Goal: Task Accomplishment & Management: Use online tool/utility

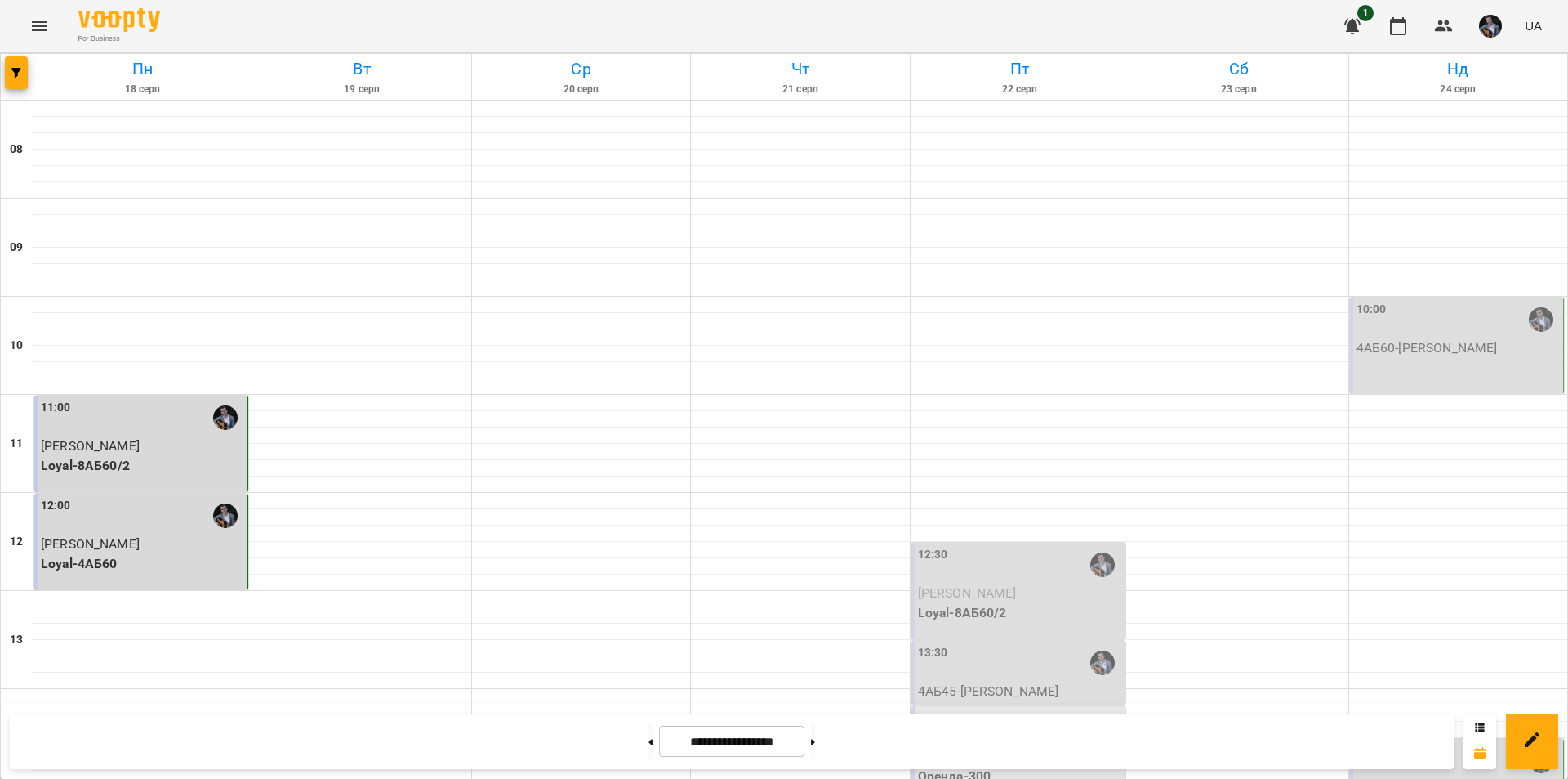
scroll to position [654, 0]
click at [815, 746] on button at bounding box center [812, 741] width 4 height 36
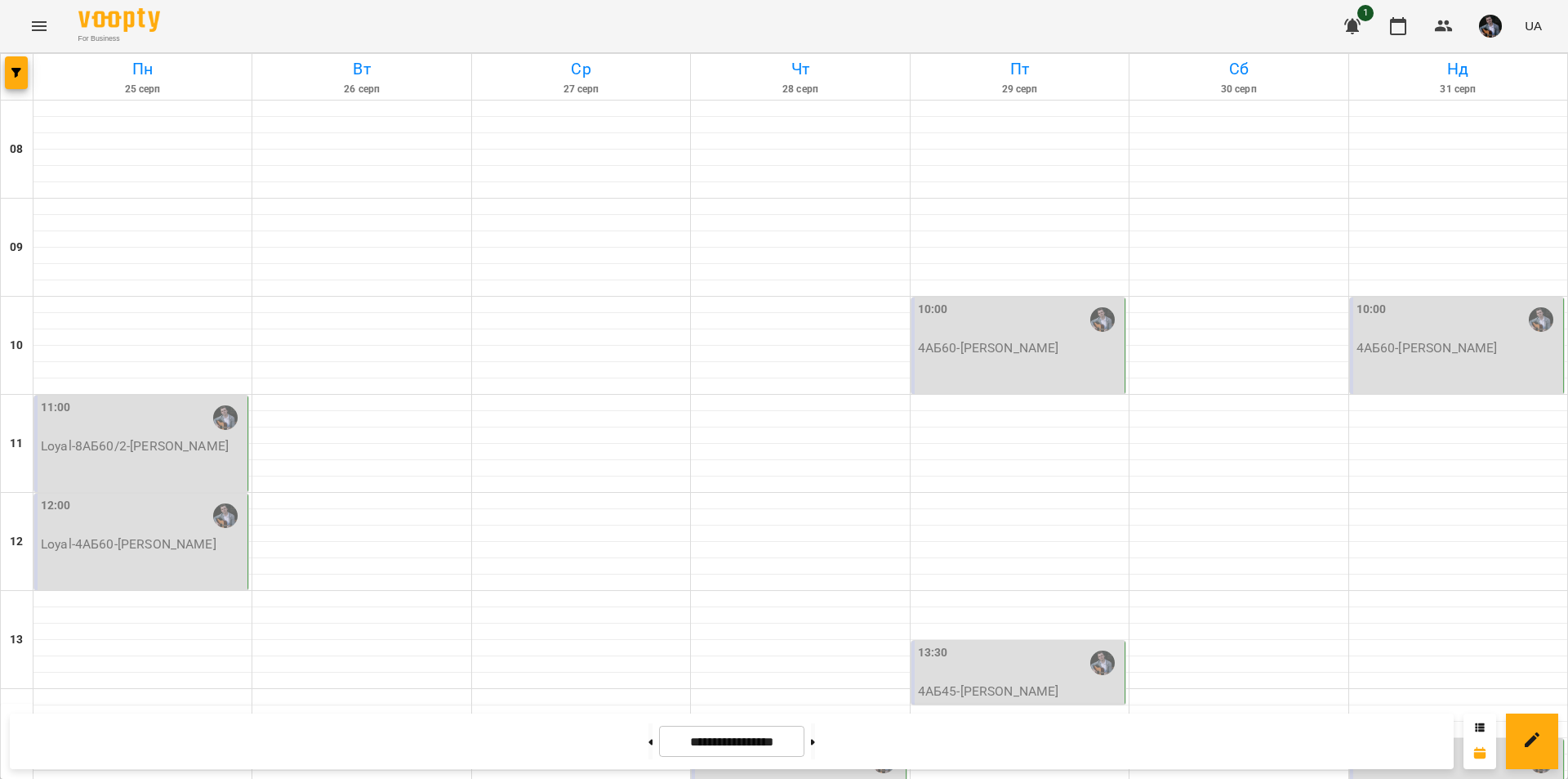
scroll to position [507, 0]
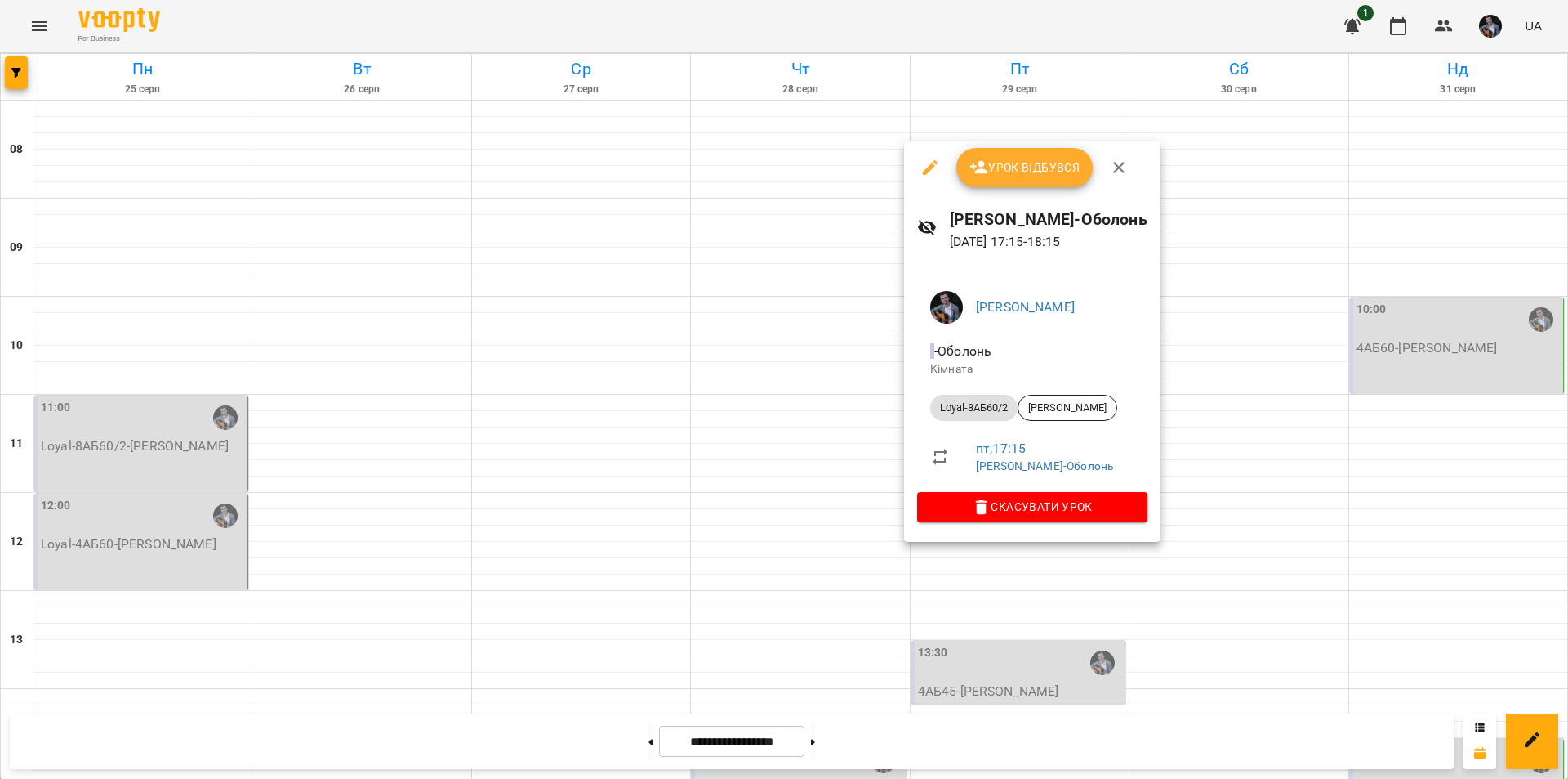
click at [1186, 641] on div at bounding box center [784, 389] width 1568 height 779
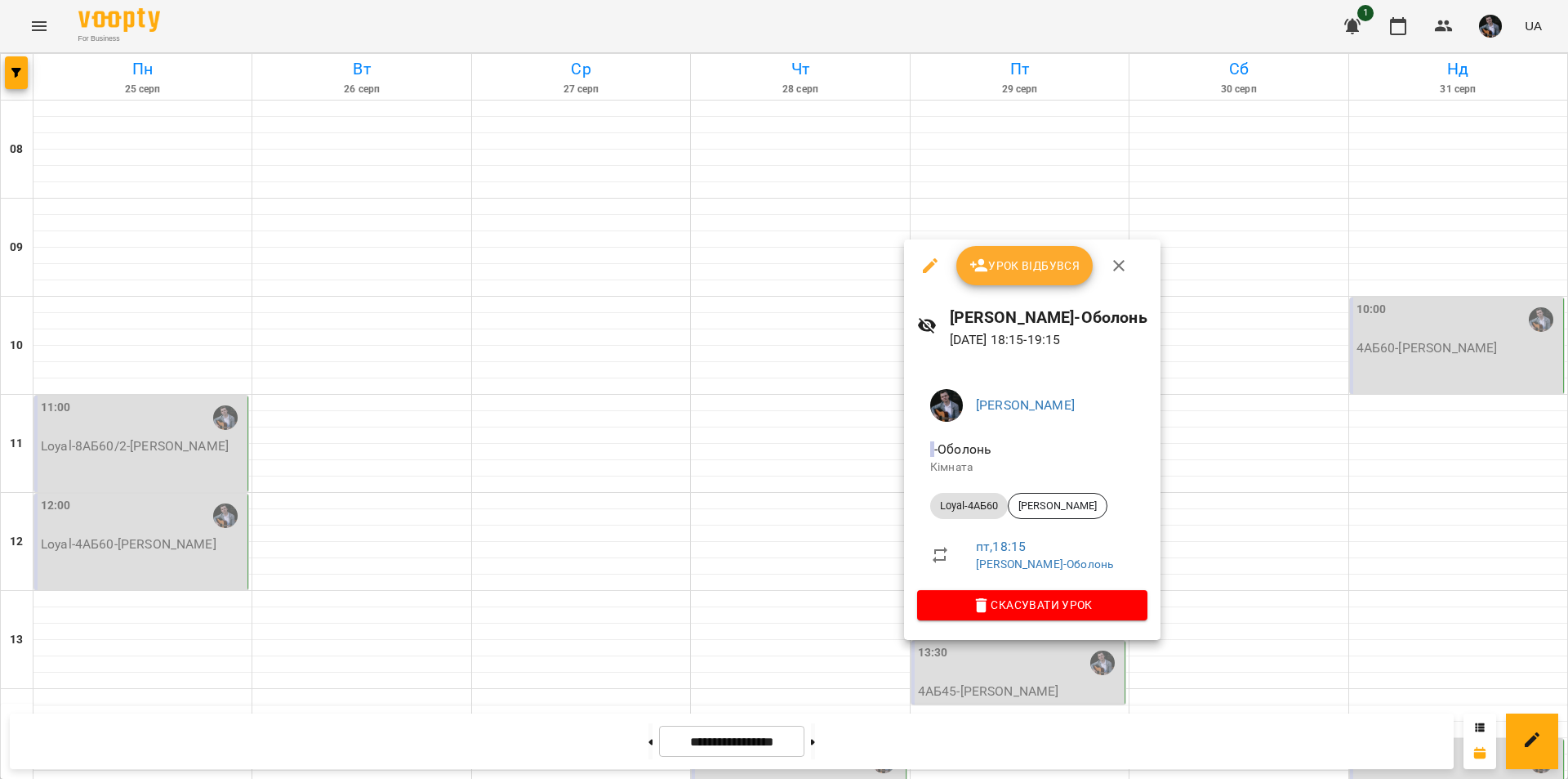
click at [1218, 620] on div at bounding box center [784, 389] width 1568 height 779
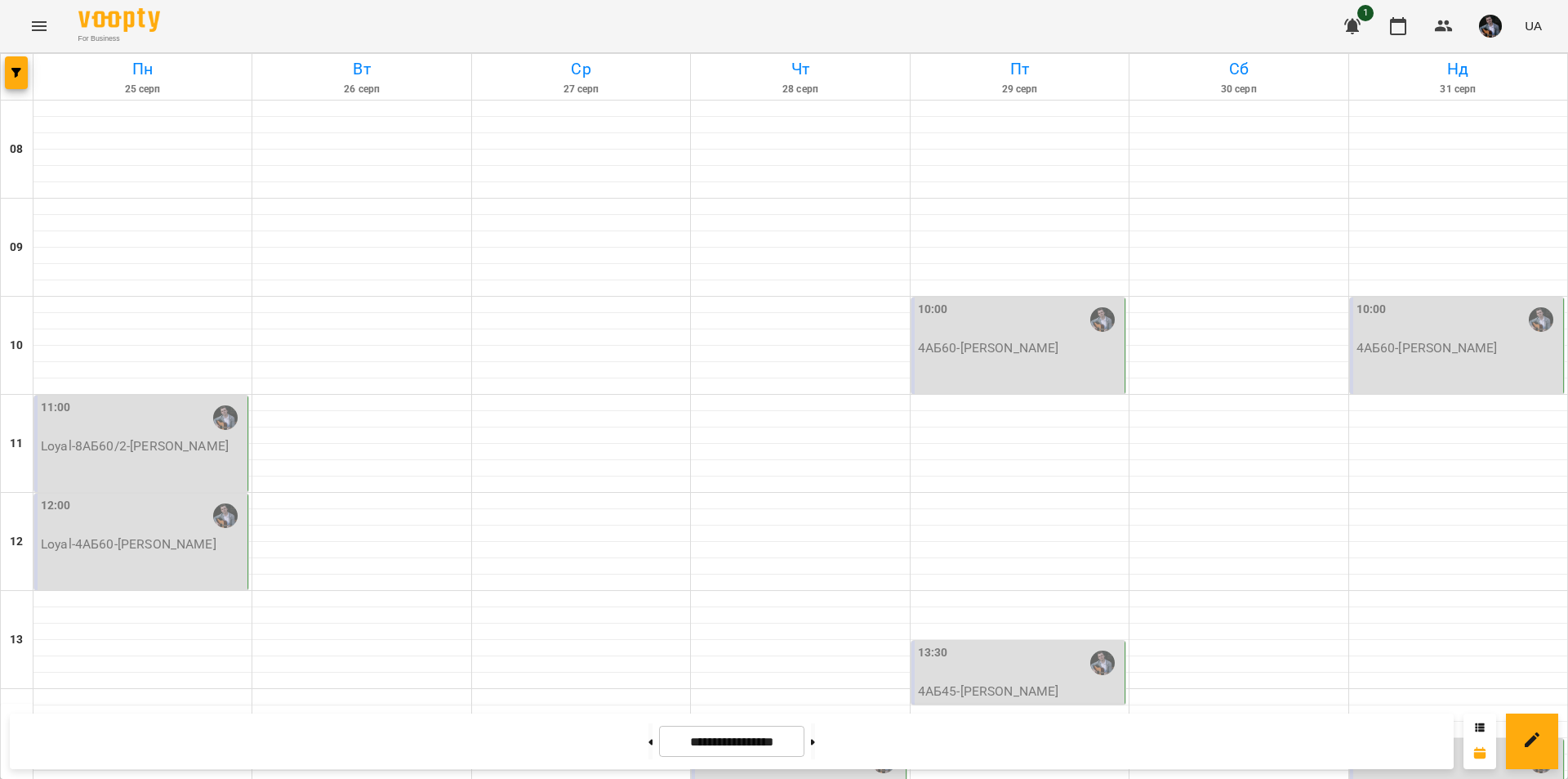
scroll to position [588, 0]
click at [649, 737] on button at bounding box center [650, 741] width 4 height 36
type input "**********"
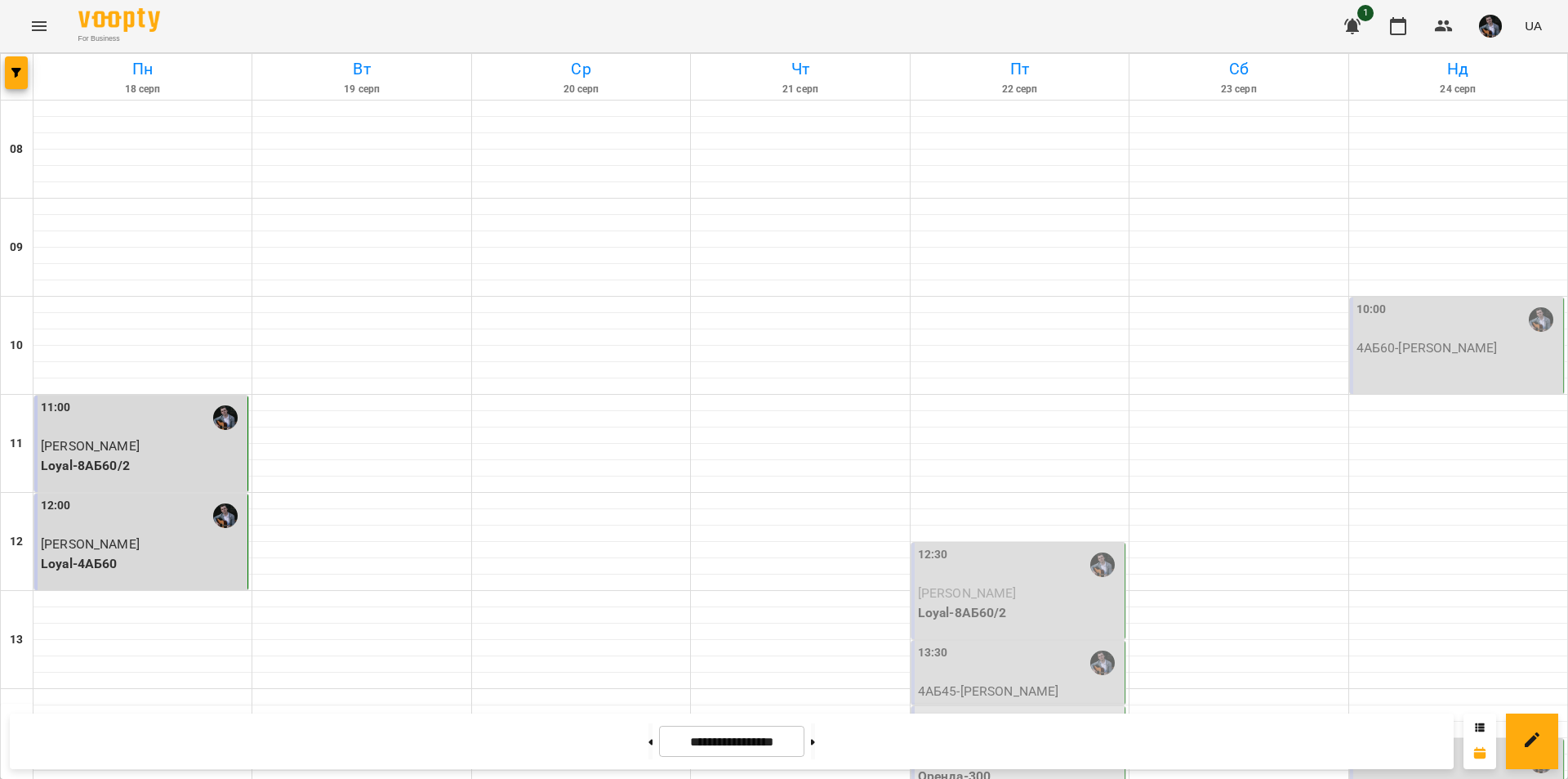
scroll to position [507, 0]
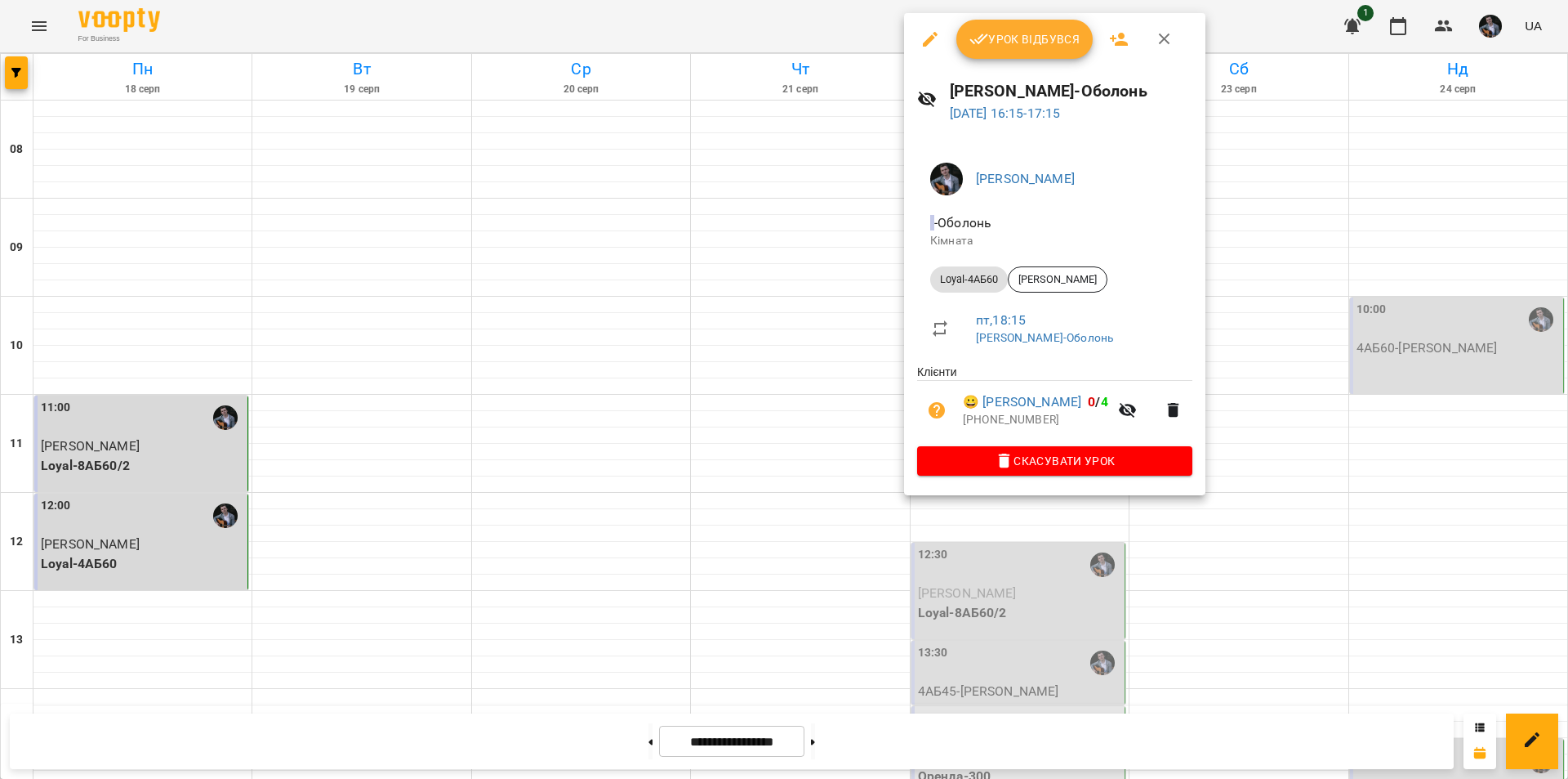
click at [1201, 606] on div at bounding box center [784, 389] width 1568 height 779
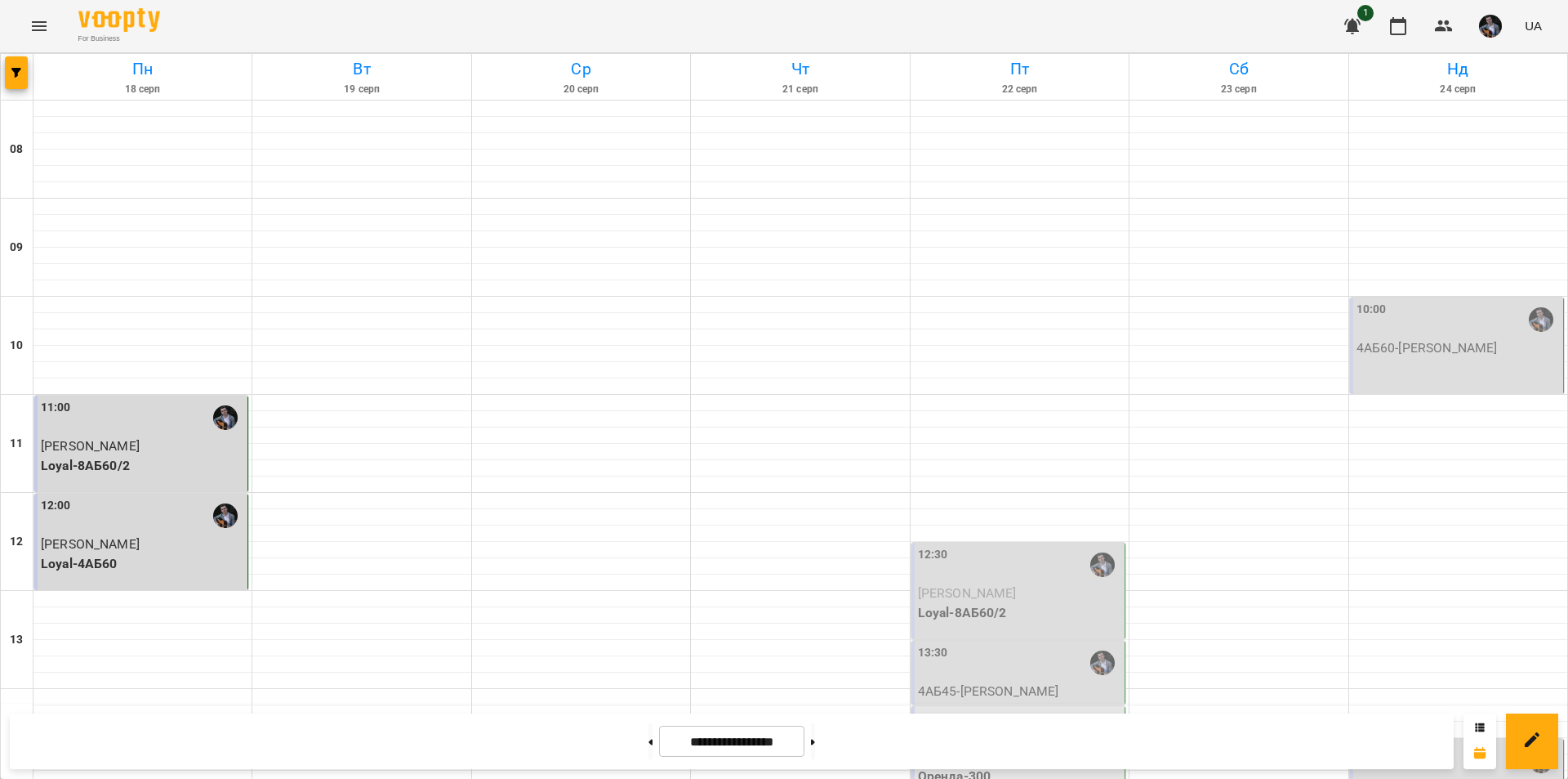
scroll to position [670, 0]
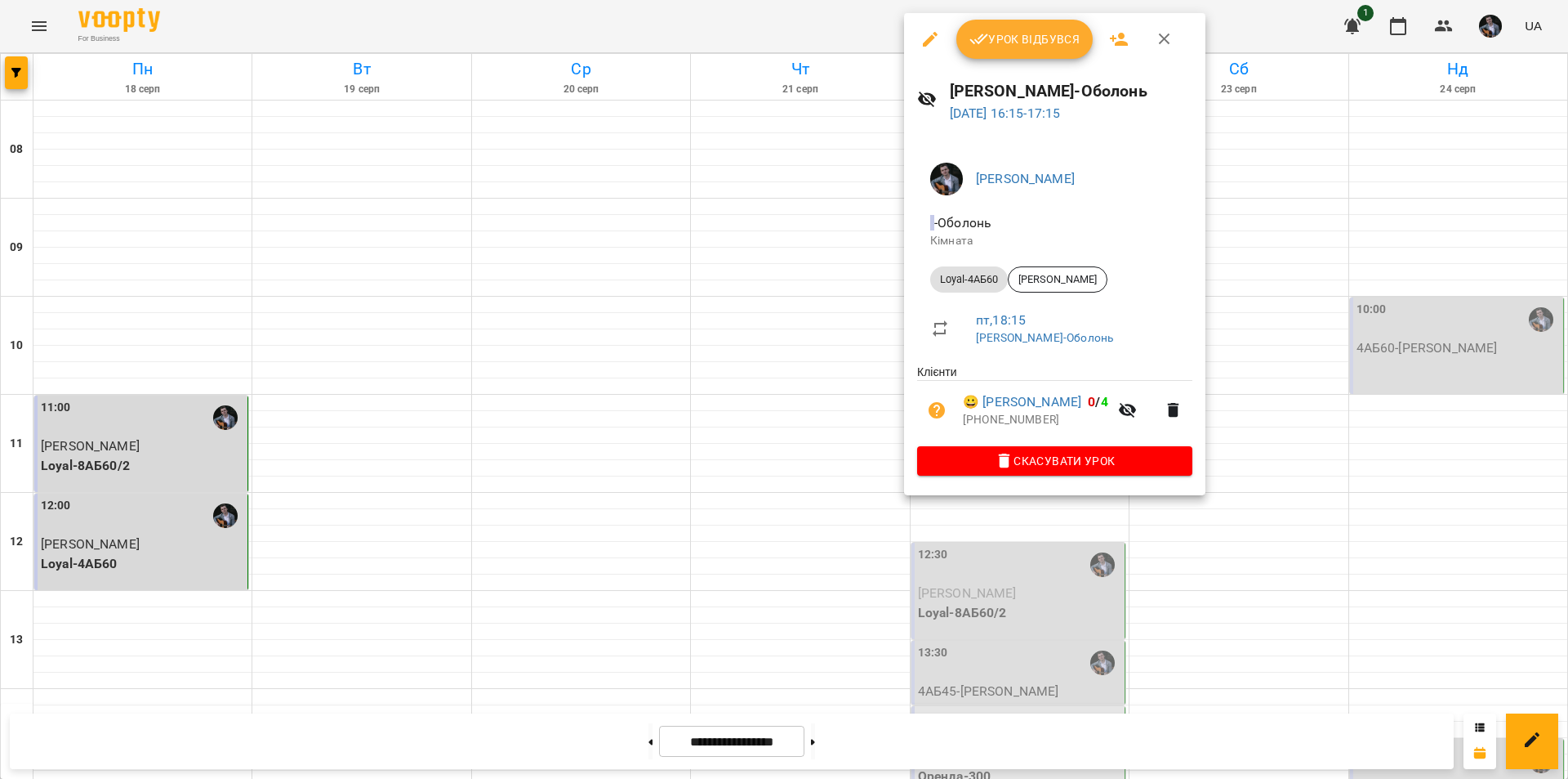
click at [1242, 602] on div at bounding box center [784, 389] width 1568 height 779
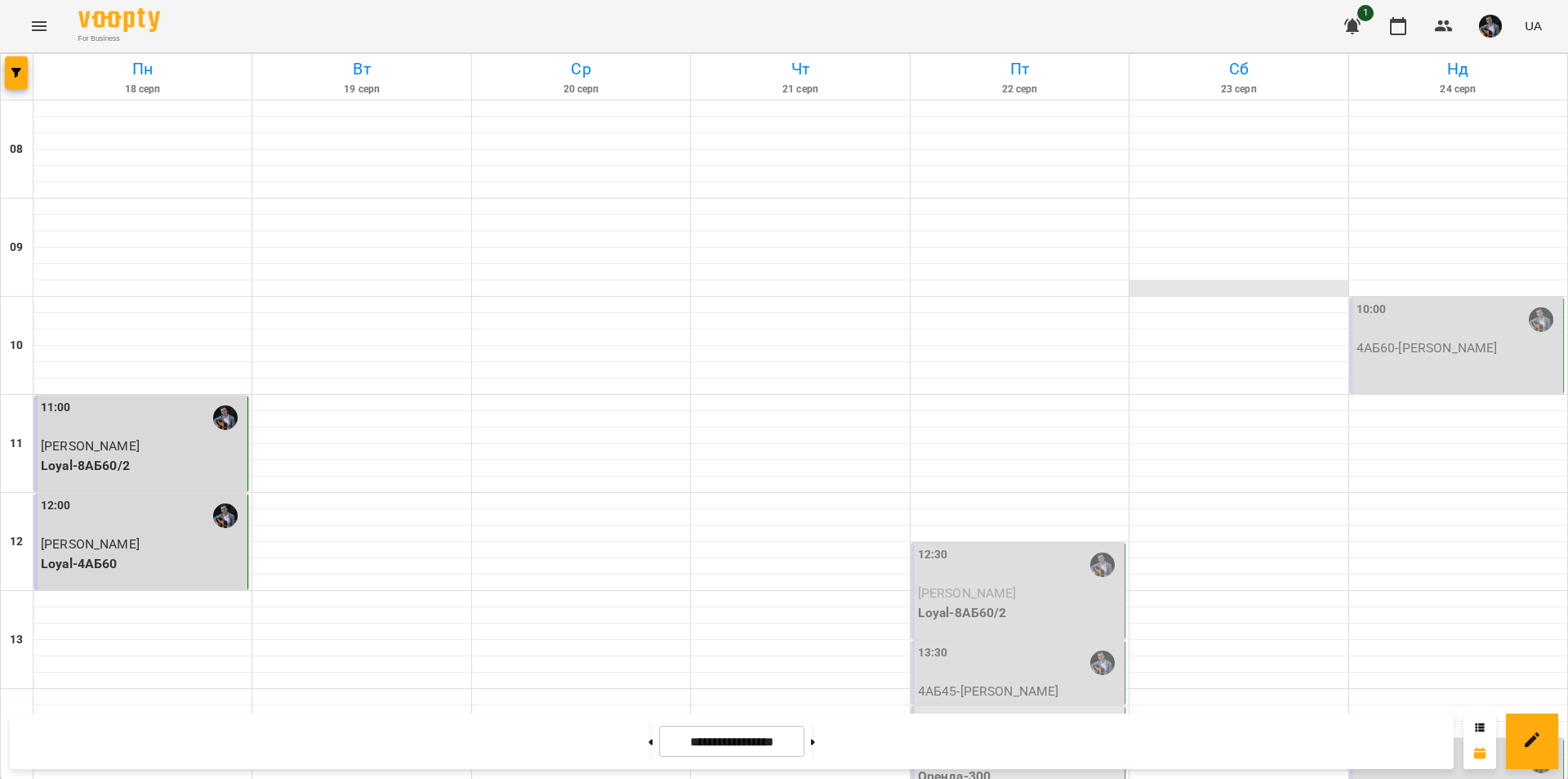
scroll to position [0, 0]
